Goal: Register for event/course

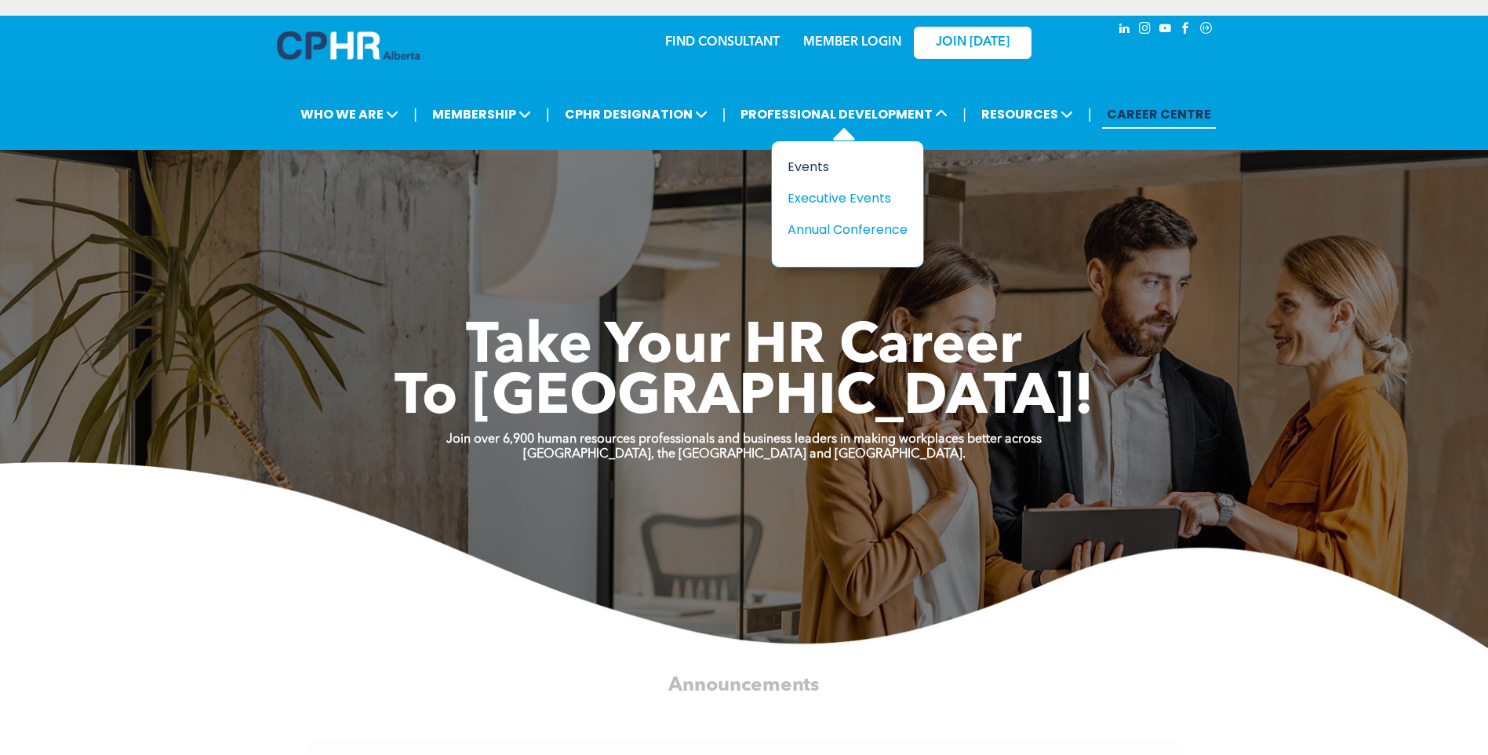
click at [803, 167] on div "Events" at bounding box center [842, 167] width 108 height 20
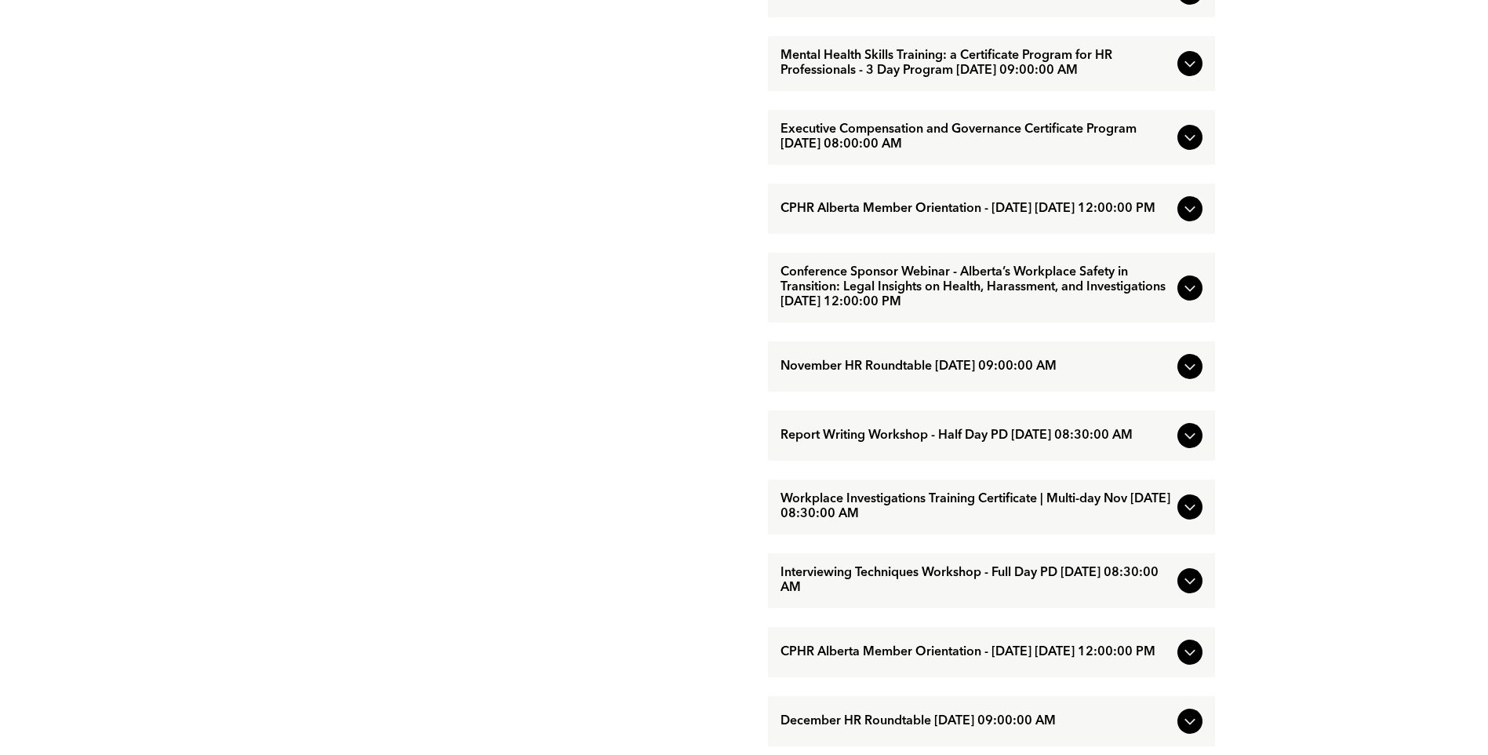
scroll to position [1491, 0]
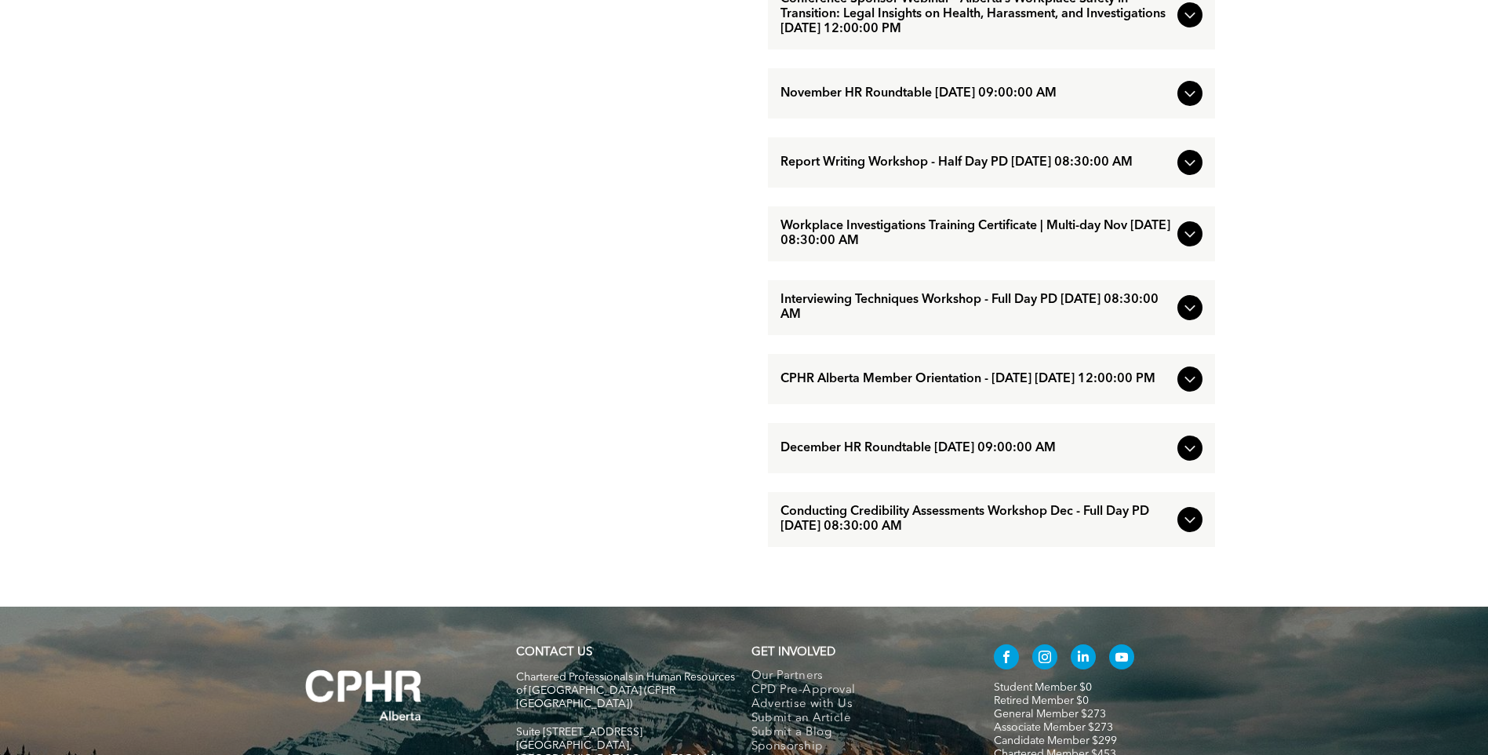
click at [934, 322] on span "Interviewing Techniques Workshop - Full Day PD November/25/2025 08:30:00 AM" at bounding box center [976, 308] width 391 height 30
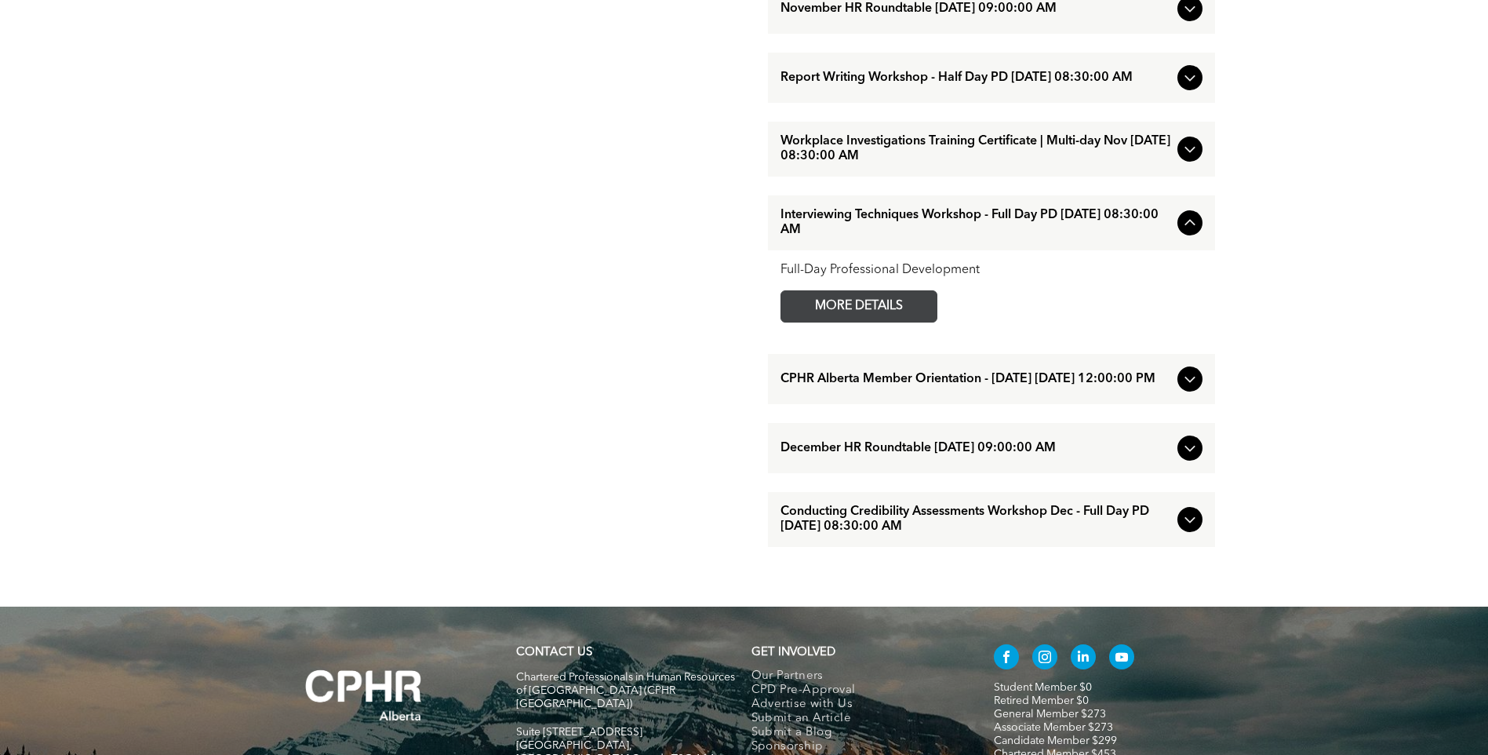
click at [913, 322] on span "MORE DETAILS" at bounding box center [859, 306] width 124 height 31
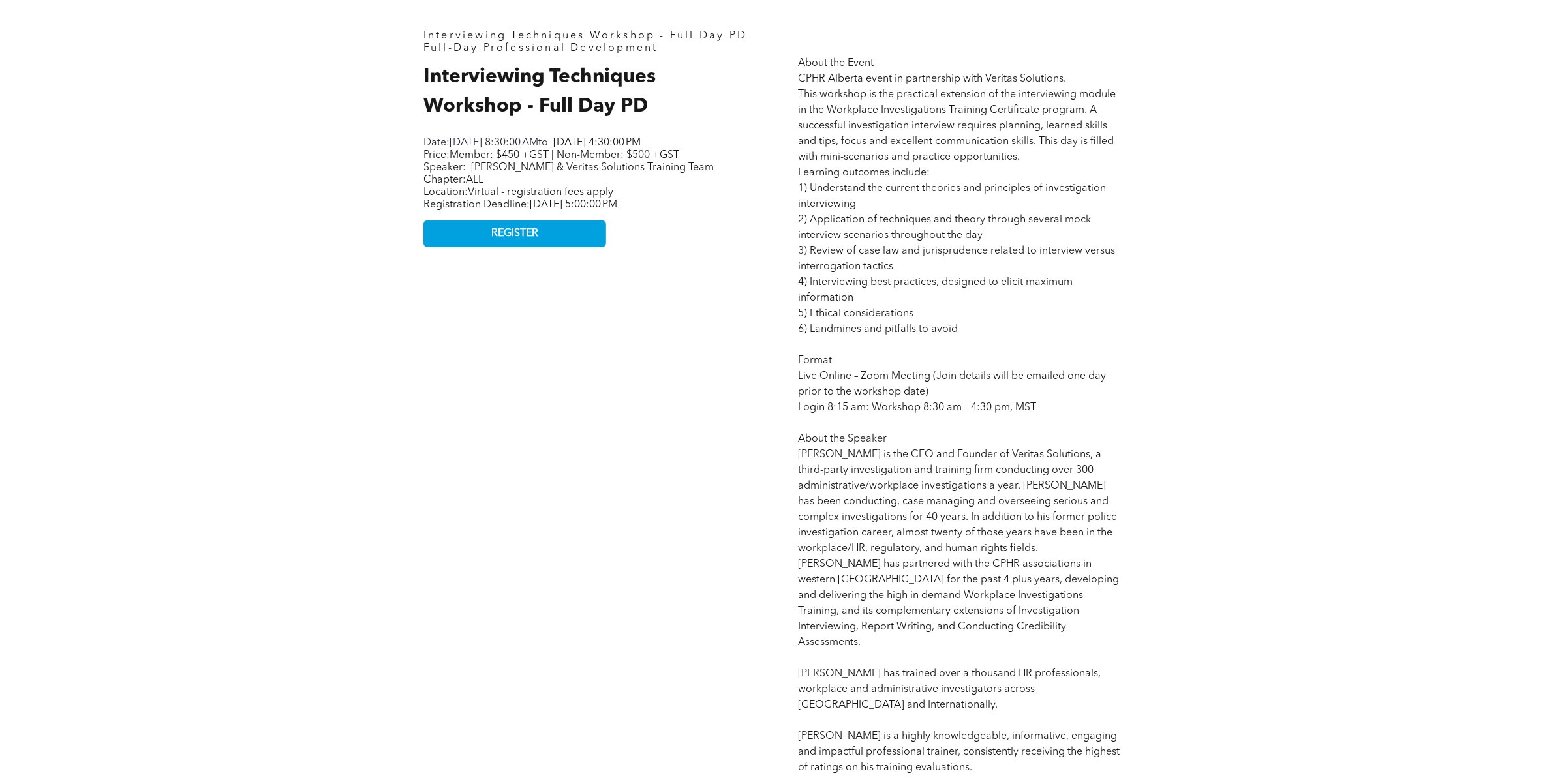
scroll to position [685, 0]
